Goal: Information Seeking & Learning: Understand process/instructions

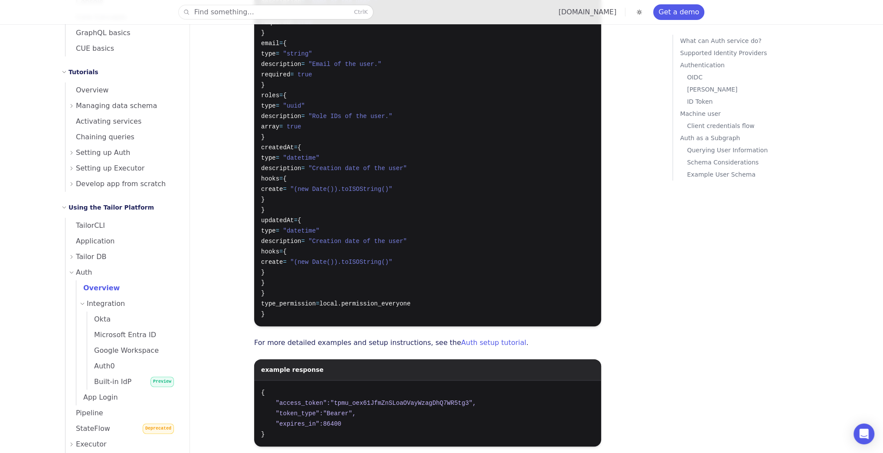
scroll to position [139, 0]
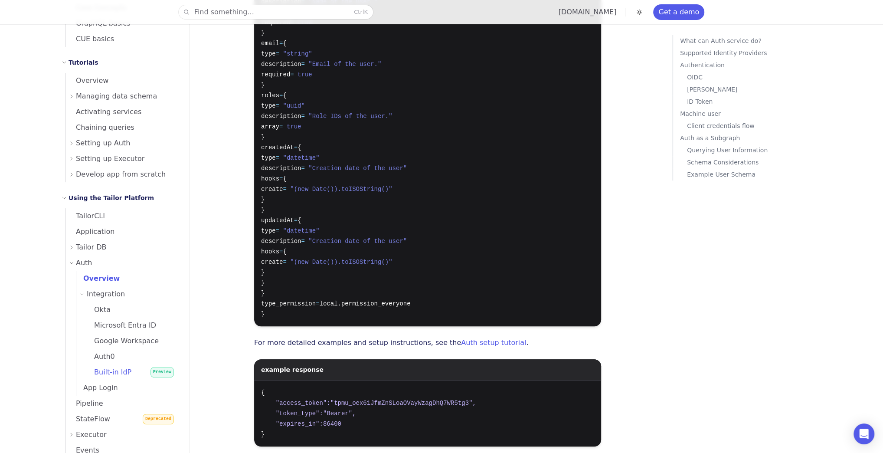
click at [108, 369] on span "Built-in IdP" at bounding box center [109, 372] width 44 height 8
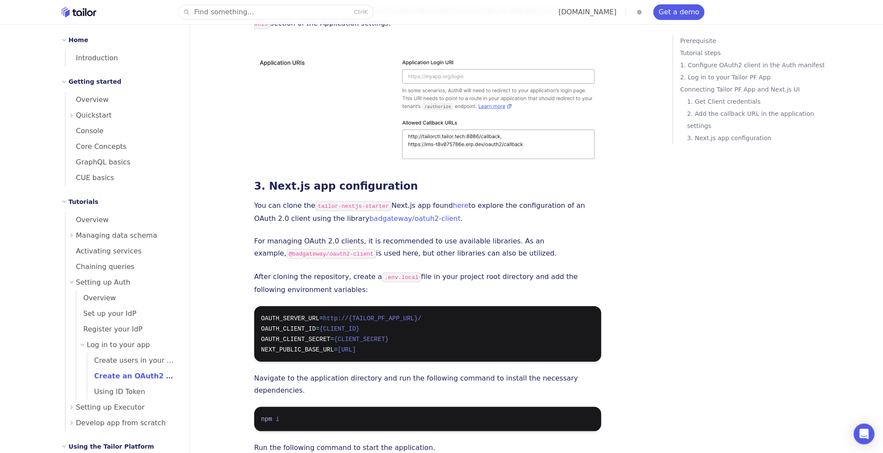
scroll to position [1407, 0]
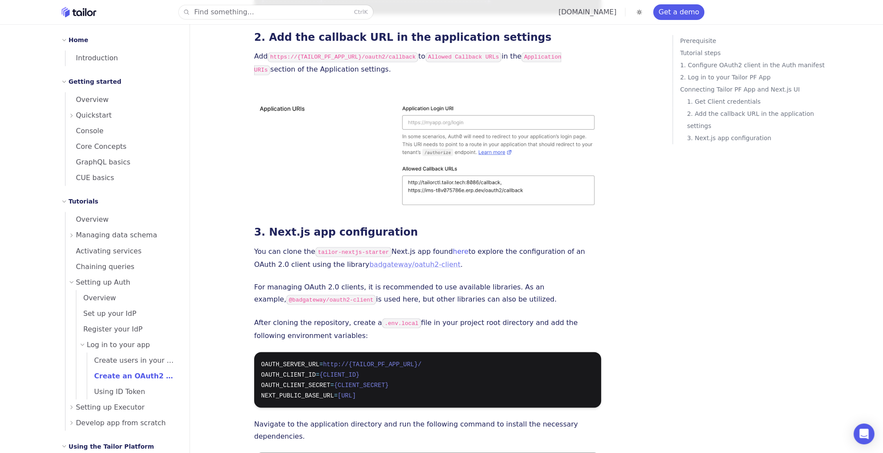
click at [381, 260] on link "badgateway/oatuh2-client" at bounding box center [414, 264] width 91 height 8
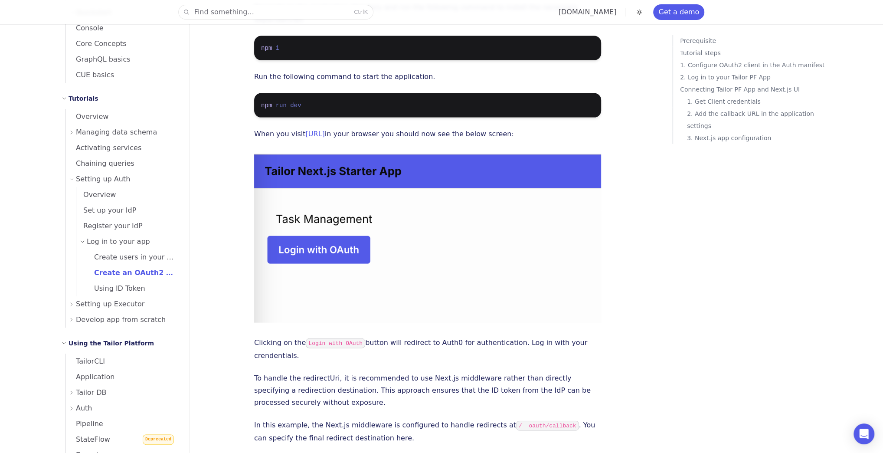
scroll to position [104, 0]
click at [129, 254] on span "Create users in your app" at bounding box center [133, 255] width 92 height 8
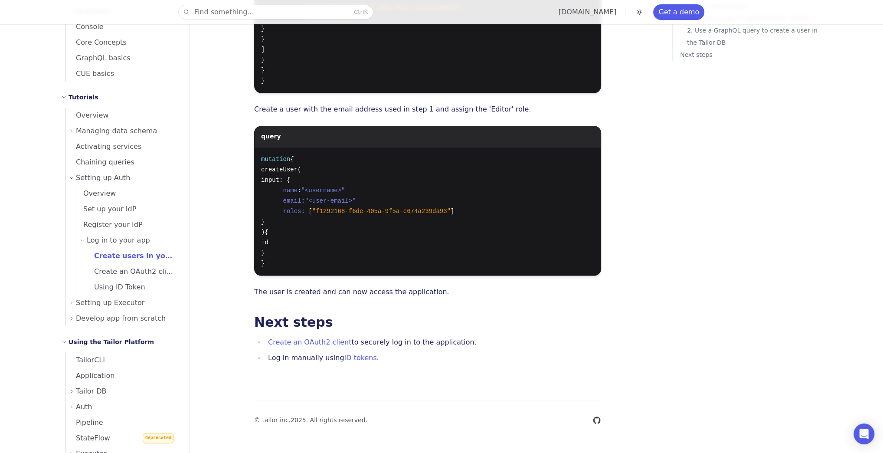
scroll to position [35, 0]
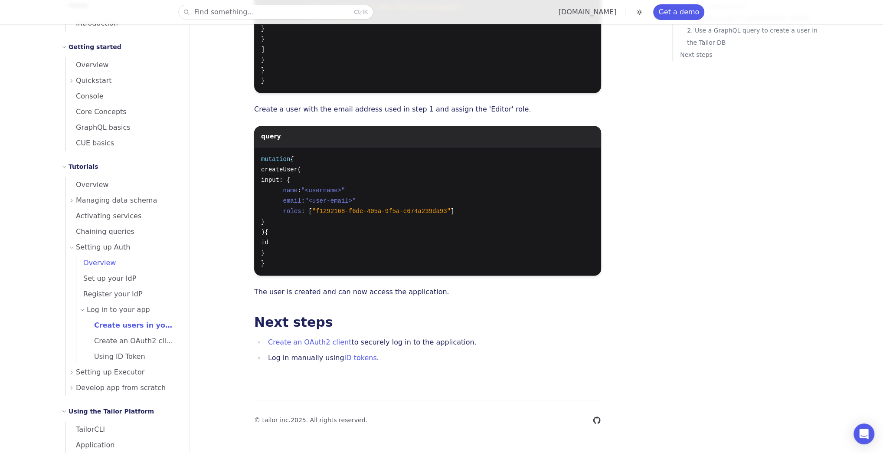
click at [104, 261] on span "Overview" at bounding box center [95, 262] width 39 height 8
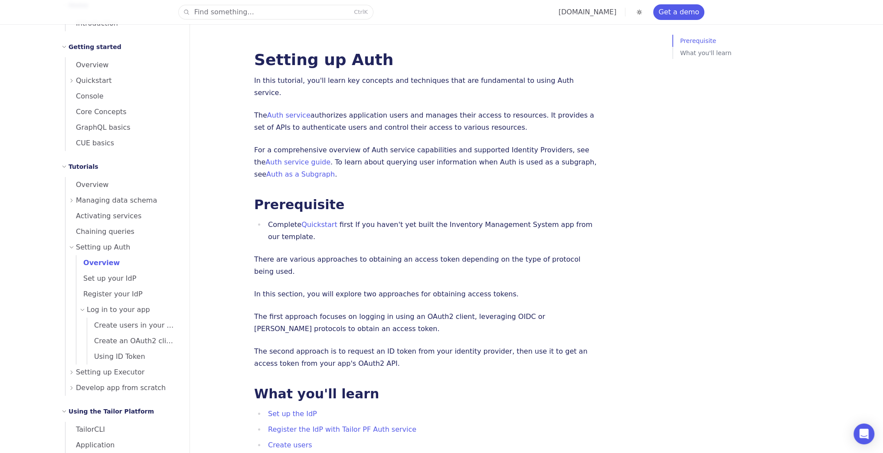
scroll to position [69, 0]
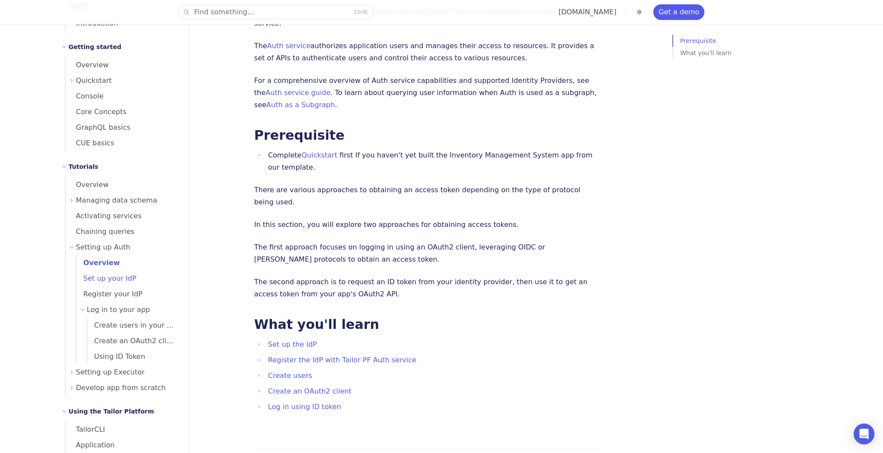
click at [124, 278] on span "Set up your IdP" at bounding box center [106, 278] width 60 height 8
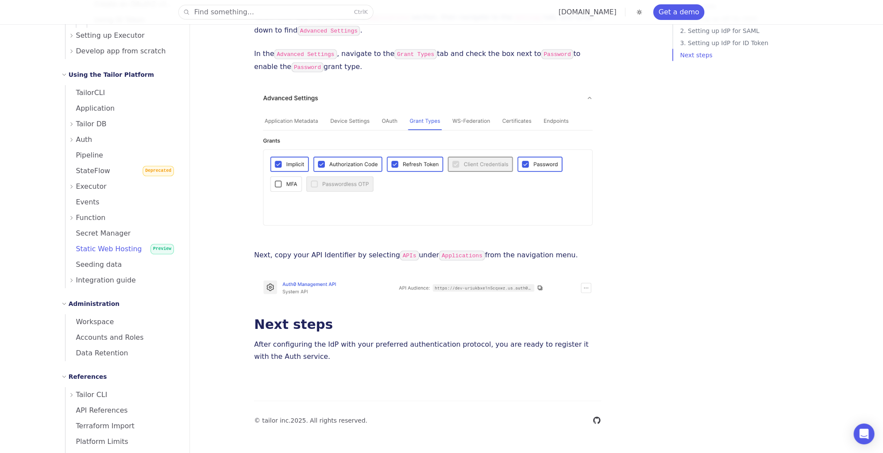
scroll to position [336, 0]
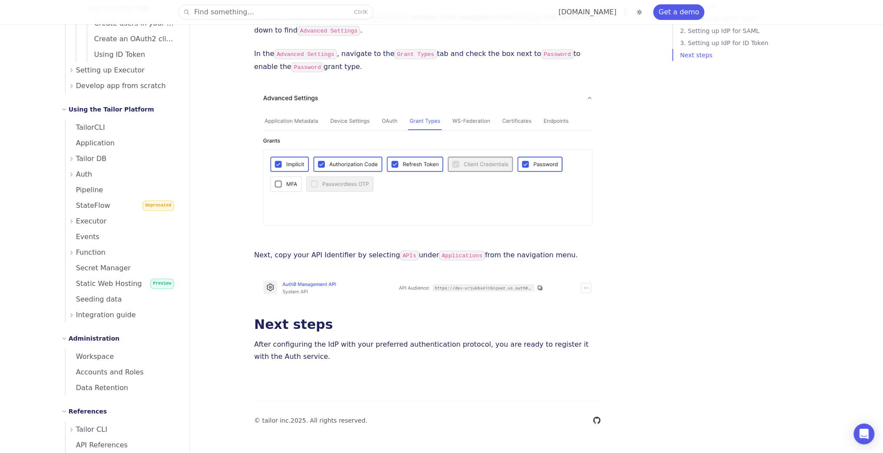
click at [82, 172] on span "Auth" at bounding box center [84, 174] width 16 height 12
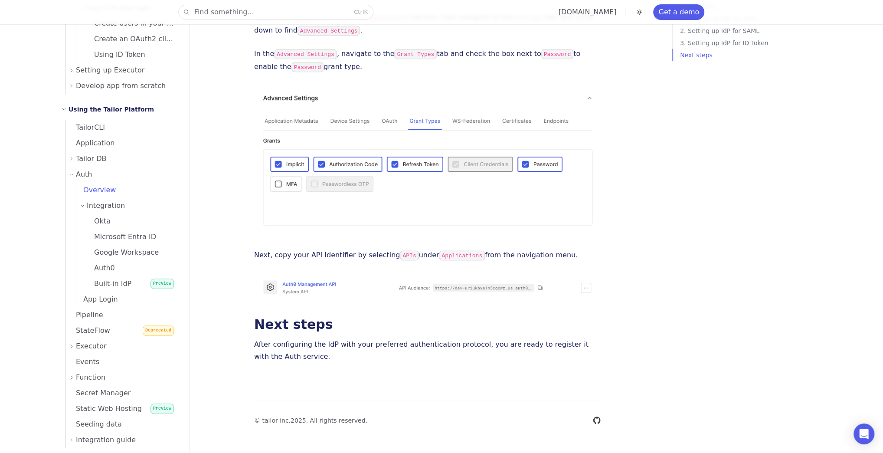
click at [101, 189] on span "Overview" at bounding box center [95, 190] width 39 height 8
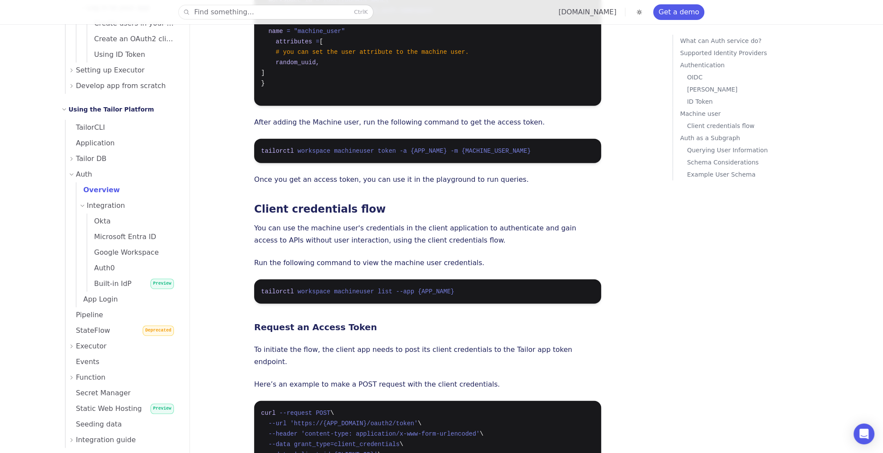
scroll to position [5480, 0]
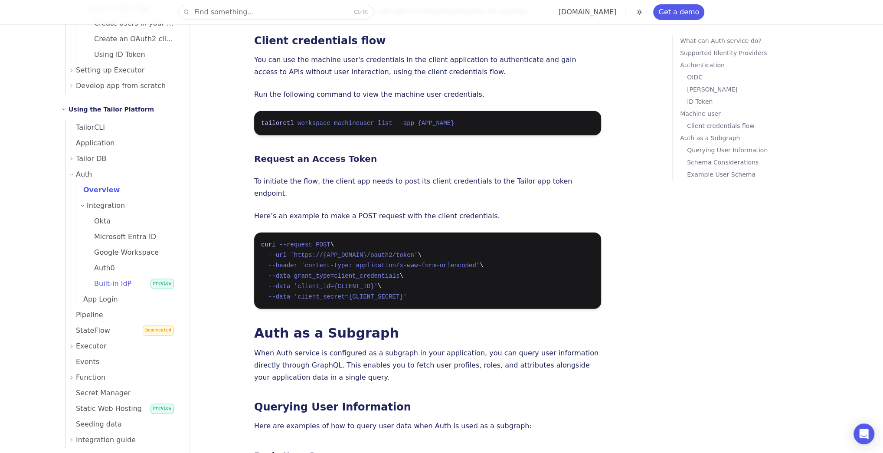
click at [104, 284] on span "Built-in IdP" at bounding box center [109, 283] width 44 height 8
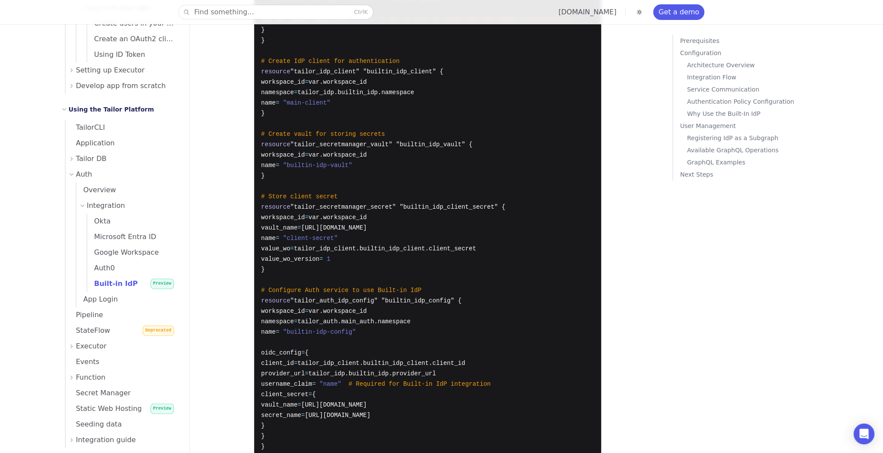
scroll to position [486, 0]
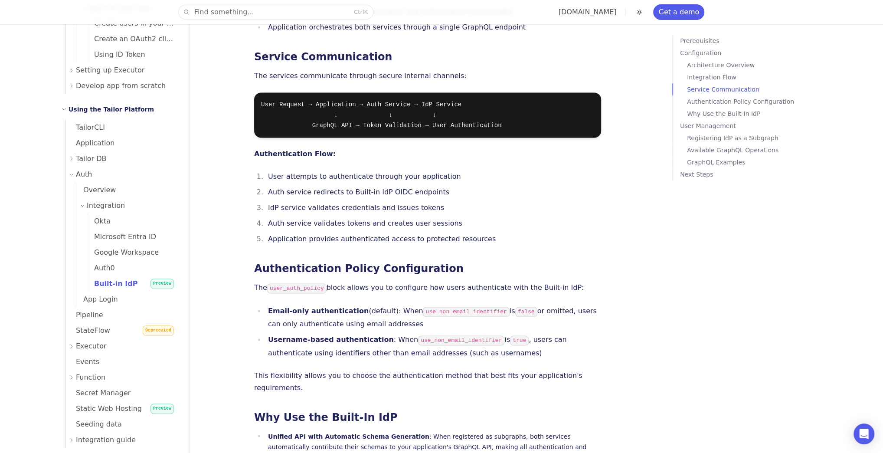
scroll to position [1318, 0]
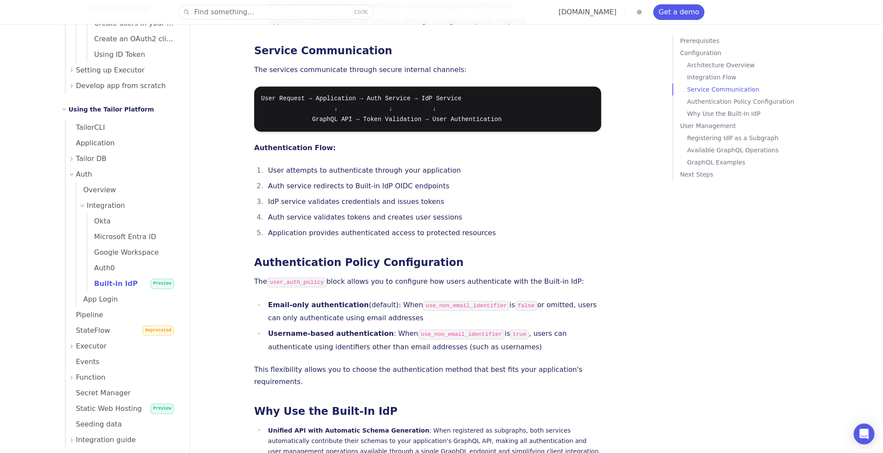
click at [574, 196] on li "IdP service validates credentials and issues tokens" at bounding box center [433, 202] width 336 height 12
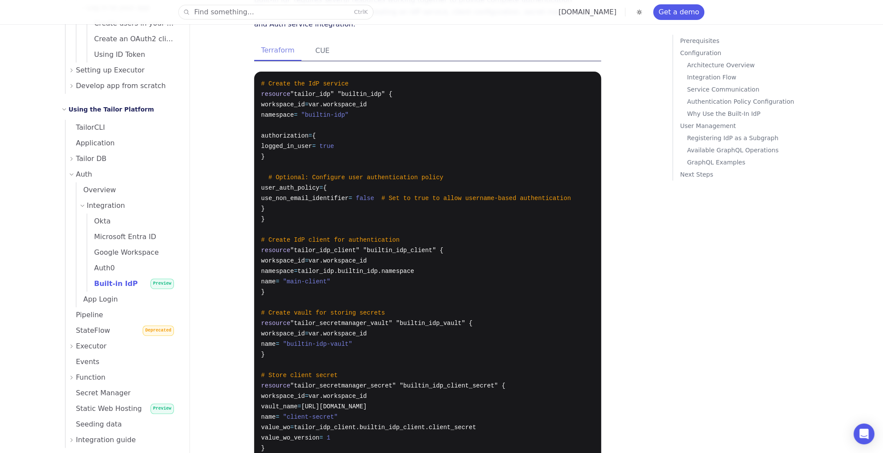
scroll to position [277, 0]
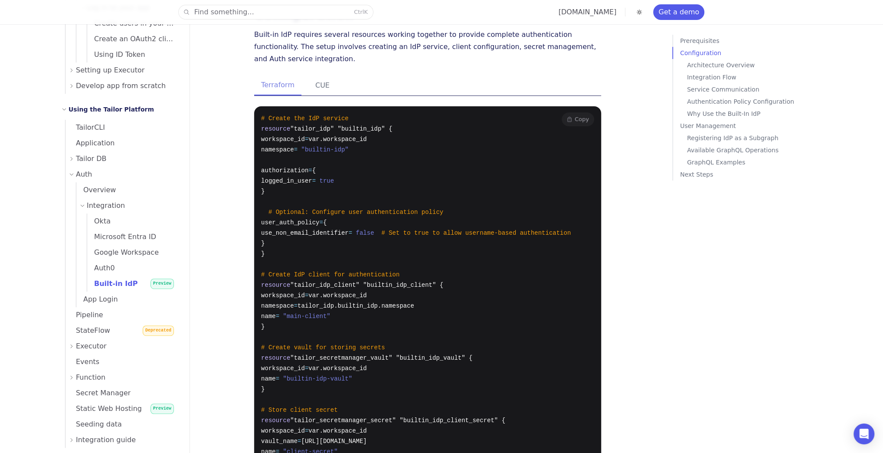
click at [316, 214] on pre "# Create the IdP service resource "tailor_idp" "builtin_idp" { workspace_id = v…" at bounding box center [427, 388] width 347 height 565
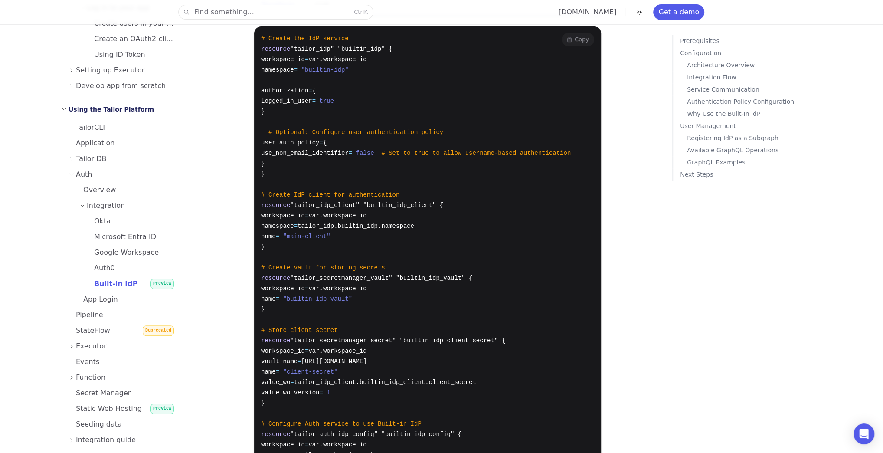
scroll to position [416, 0]
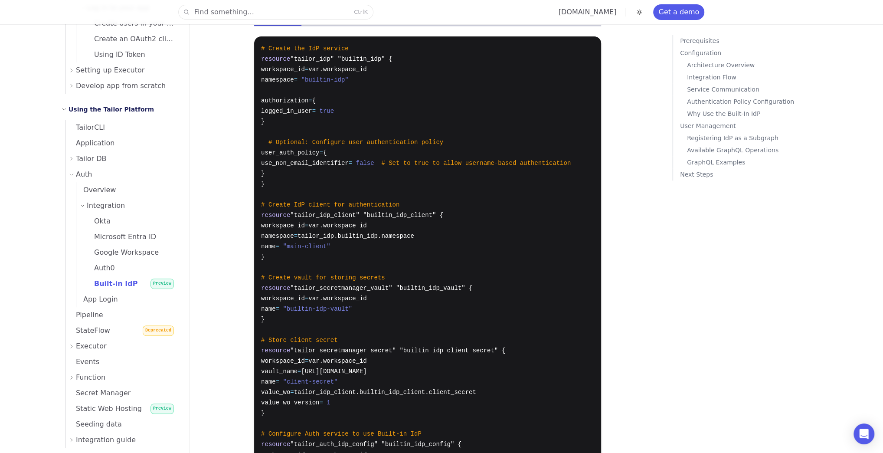
scroll to position [451, 0]
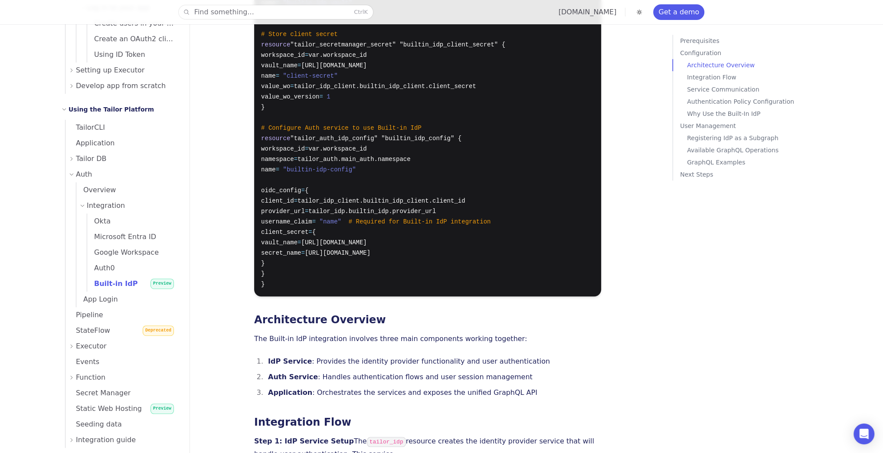
scroll to position [694, 0]
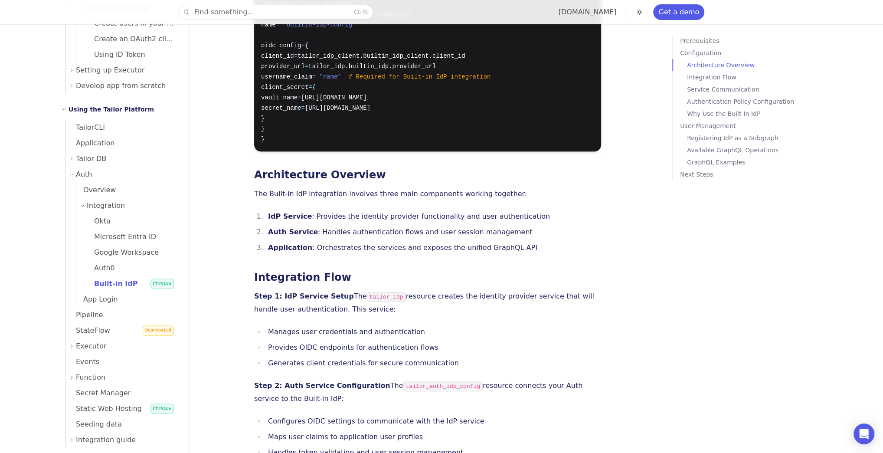
scroll to position [832, 0]
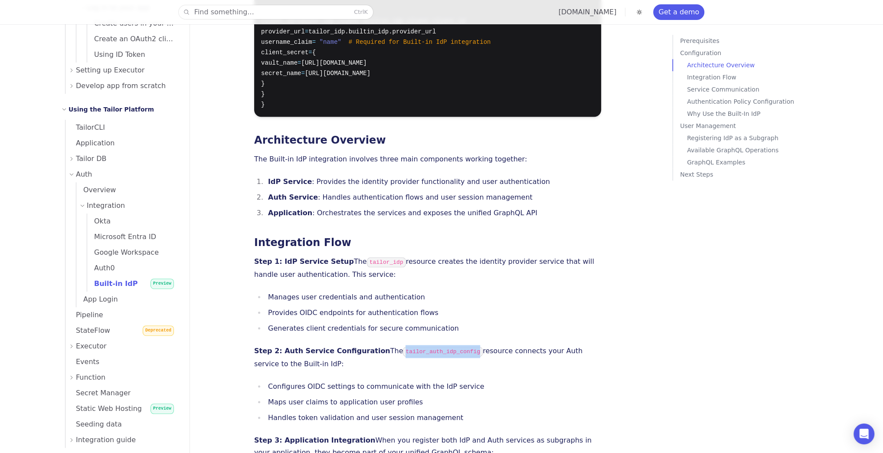
drag, startPoint x: 379, startPoint y: 324, endPoint x: 448, endPoint y: 327, distance: 69.4
click at [448, 346] on code "tailor_auth_idp_config" at bounding box center [443, 351] width 80 height 10
click at [448, 347] on code "tailor_auth_idp_config" at bounding box center [443, 352] width 80 height 10
drag, startPoint x: 448, startPoint y: 328, endPoint x: 400, endPoint y: 326, distance: 48.1
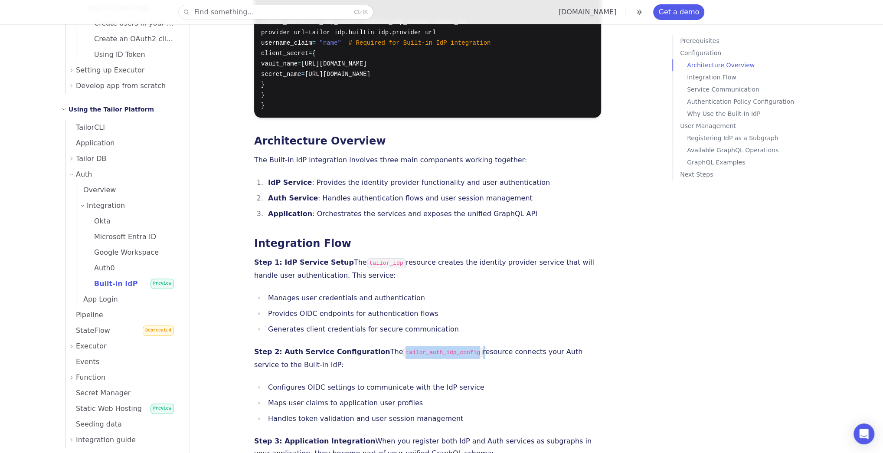
click at [403, 347] on code "tailor_auth_idp_config" at bounding box center [443, 352] width 80 height 10
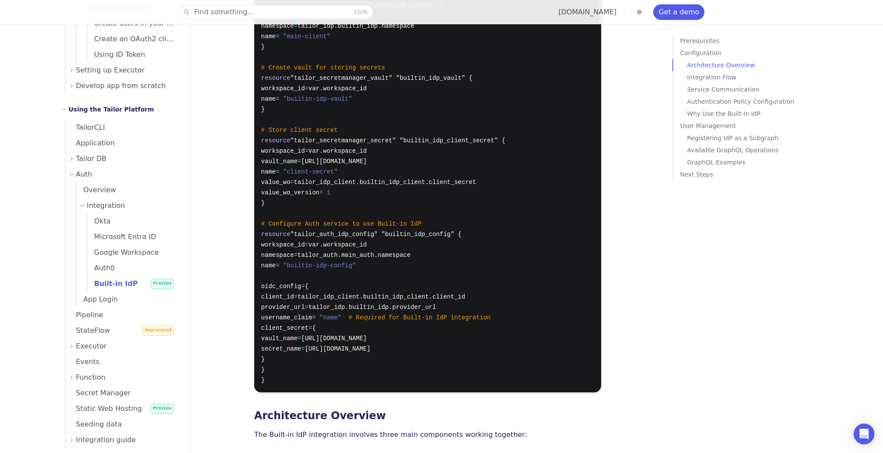
scroll to position [592, 0]
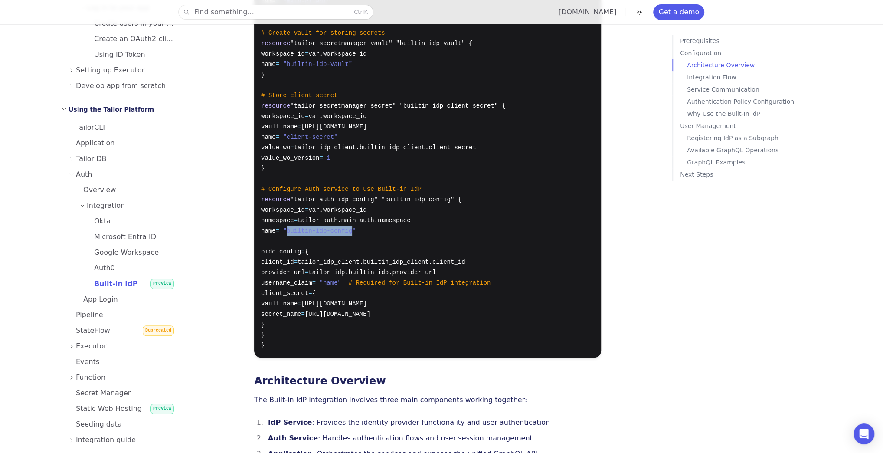
drag, startPoint x: 321, startPoint y: 205, endPoint x: 380, endPoint y: 205, distance: 59.0
click at [355, 227] on span ""builtin-idp-config"" at bounding box center [319, 230] width 73 height 7
